Goal: Communication & Community: Share content

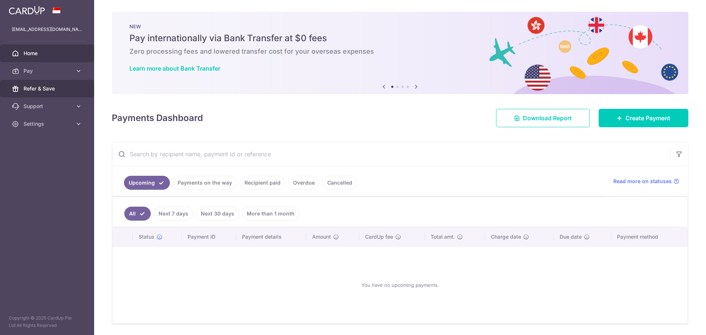
click at [49, 84] on link "Refer & Save" at bounding box center [47, 89] width 94 height 18
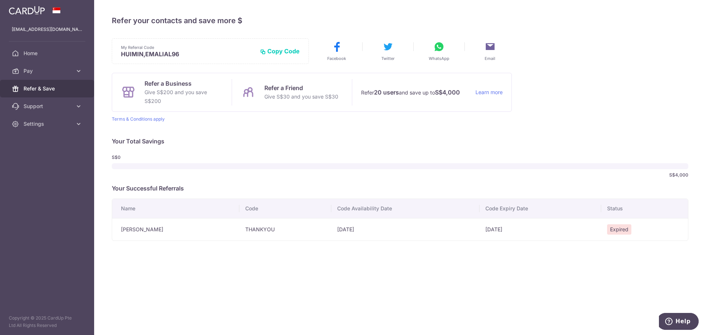
click at [283, 51] on button "Copy Code" at bounding box center [280, 50] width 40 height 7
click at [434, 45] on icon at bounding box center [439, 47] width 12 height 12
click at [339, 47] on icon at bounding box center [337, 47] width 12 height 12
click at [476, 52] on button "Email" at bounding box center [489, 51] width 43 height 21
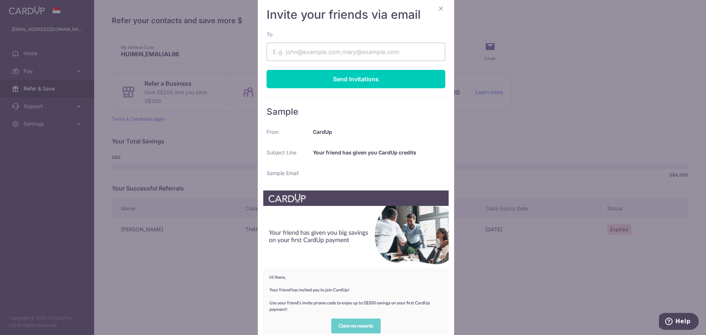
scroll to position [68, 0]
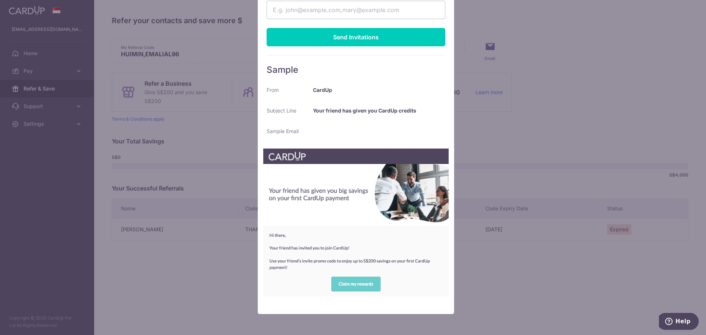
click at [355, 284] on img at bounding box center [356, 222] width 186 height 148
click at [490, 283] on div "× Invite your friends via email To Send Invitations Sample From CardUp Subject …" at bounding box center [353, 167] width 706 height 335
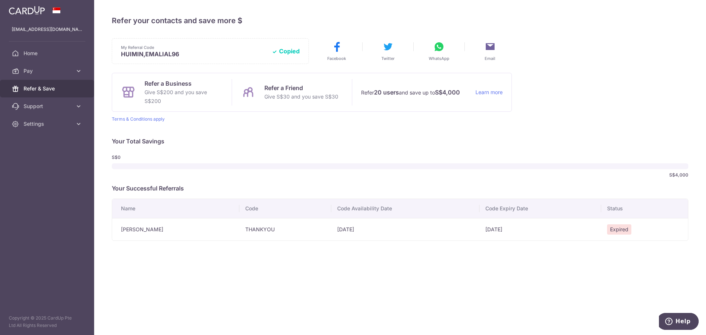
click at [437, 46] on icon at bounding box center [439, 47] width 12 height 12
